Goal: Go to known website: Access a specific website the user already knows

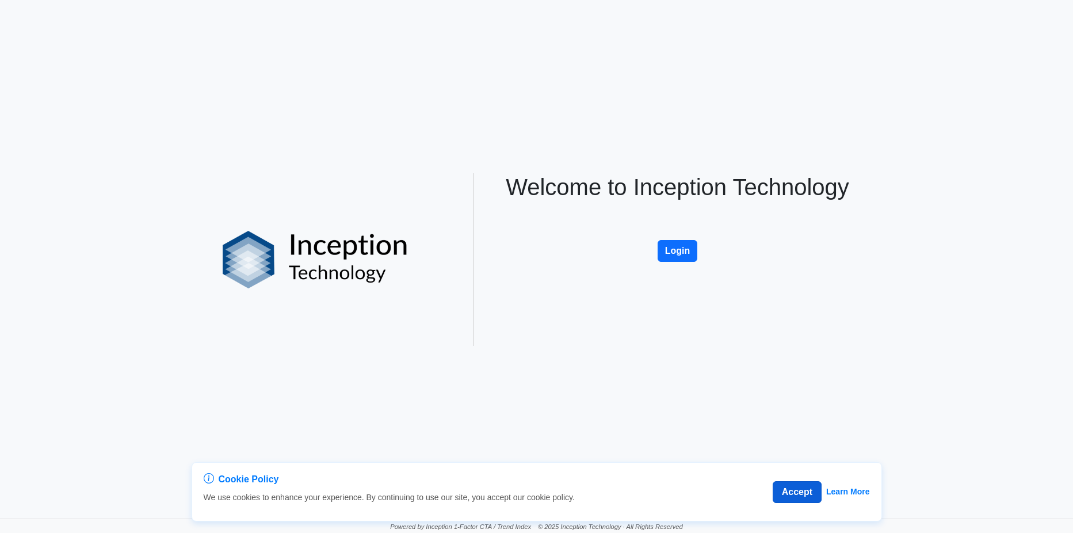
click at [785, 492] on button "Accept" at bounding box center [797, 492] width 49 height 22
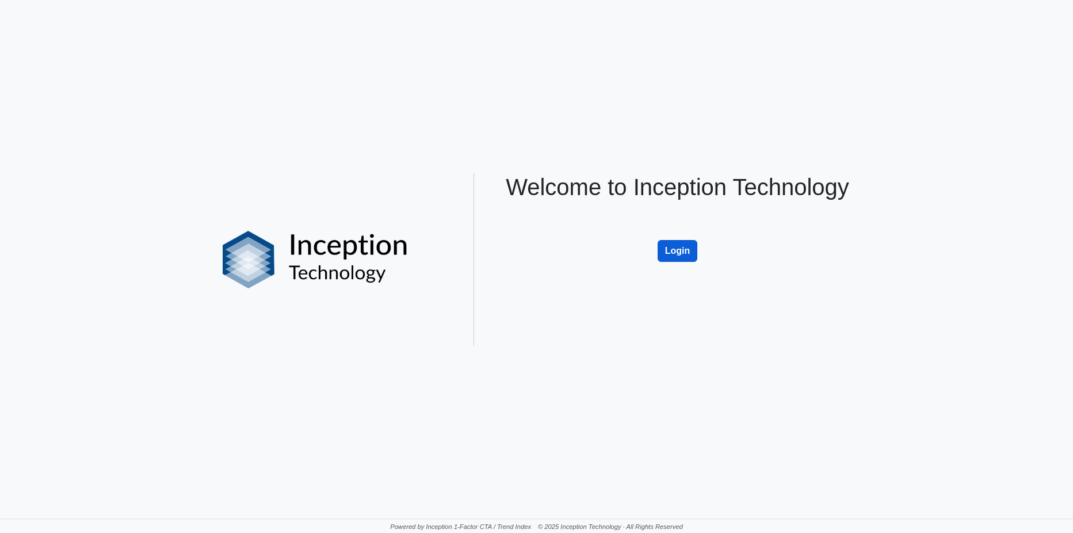
click at [691, 256] on button "Login" at bounding box center [678, 251] width 40 height 22
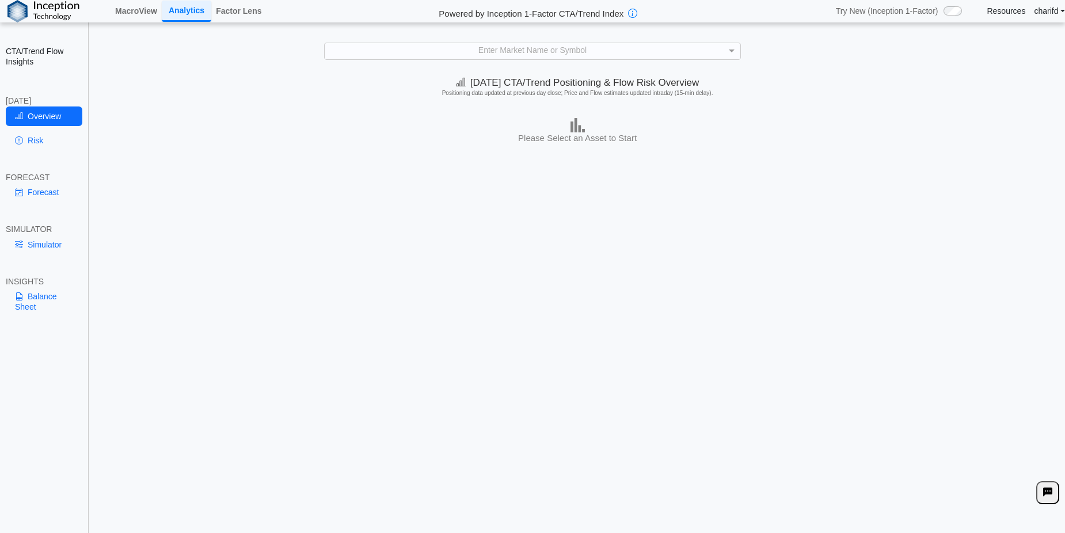
click at [432, 291] on div "Today's CTA/Trend Positioning & Flow Risk Overview Positioning data updated at …" at bounding box center [577, 303] width 975 height 464
drag, startPoint x: 431, startPoint y: 291, endPoint x: 298, endPoint y: 296, distance: 132.5
click at [298, 296] on div "Today's CTA/Trend Positioning & Flow Risk Overview Positioning data updated at …" at bounding box center [577, 303] width 975 height 464
drag, startPoint x: 297, startPoint y: 296, endPoint x: 231, endPoint y: 296, distance: 65.6
click at [231, 296] on div "Today's CTA/Trend Positioning & Flow Risk Overview Positioning data updated at …" at bounding box center [577, 303] width 975 height 464
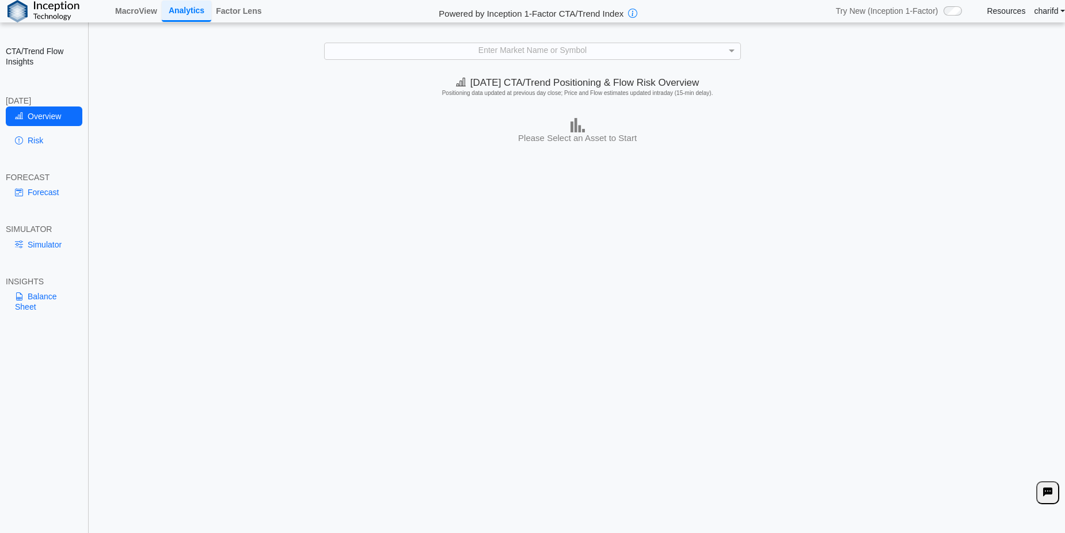
drag, startPoint x: 229, startPoint y: 295, endPoint x: 207, endPoint y: 292, distance: 22.1
click at [207, 292] on div "Today's CTA/Trend Positioning & Flow Risk Overview Positioning data updated at …" at bounding box center [577, 303] width 975 height 464
